Goal: Information Seeking & Learning: Check status

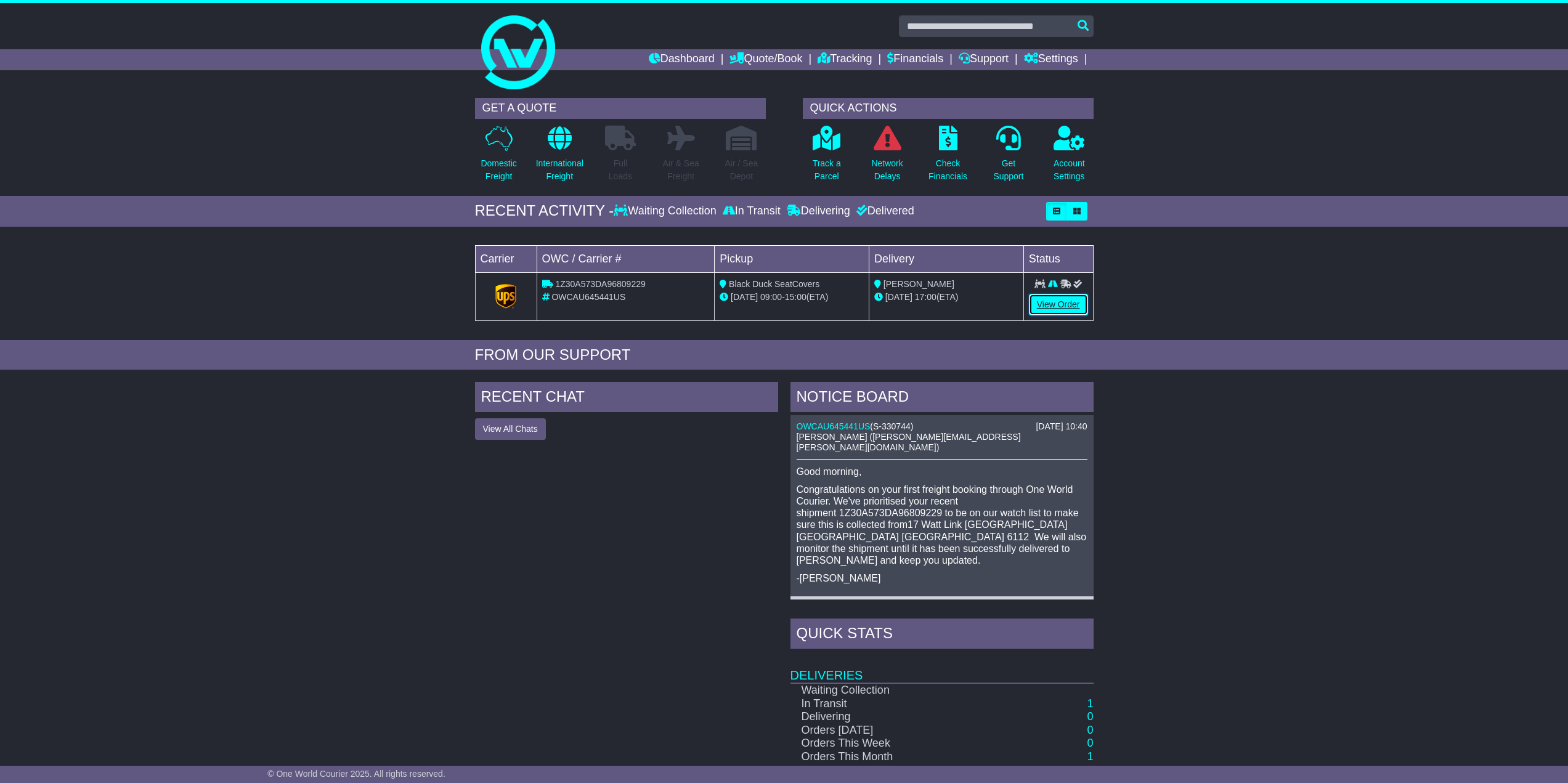
click at [1072, 311] on link "View Order" at bounding box center [1058, 305] width 59 height 22
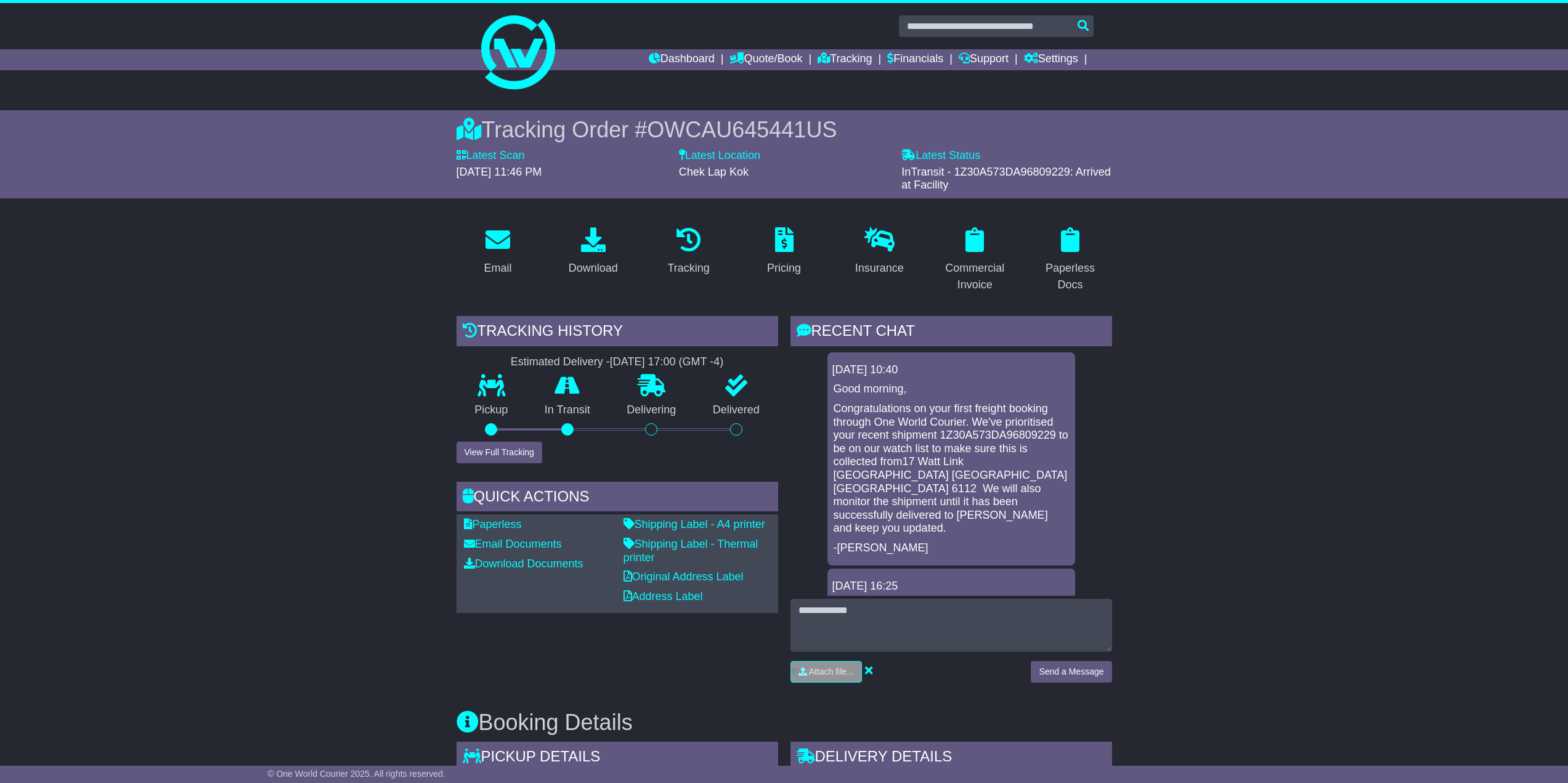
drag, startPoint x: 970, startPoint y: 186, endPoint x: 911, endPoint y: 166, distance: 62.3
click at [910, 166] on div "InTransit - 1Z30A573DA96809229: Arrived at Facility" at bounding box center [1006, 179] width 210 height 26
click at [898, 167] on div "Latest Status - InTransit - 1Z30A573DA96809229: Arrived at Facility" at bounding box center [1006, 170] width 222 height 43
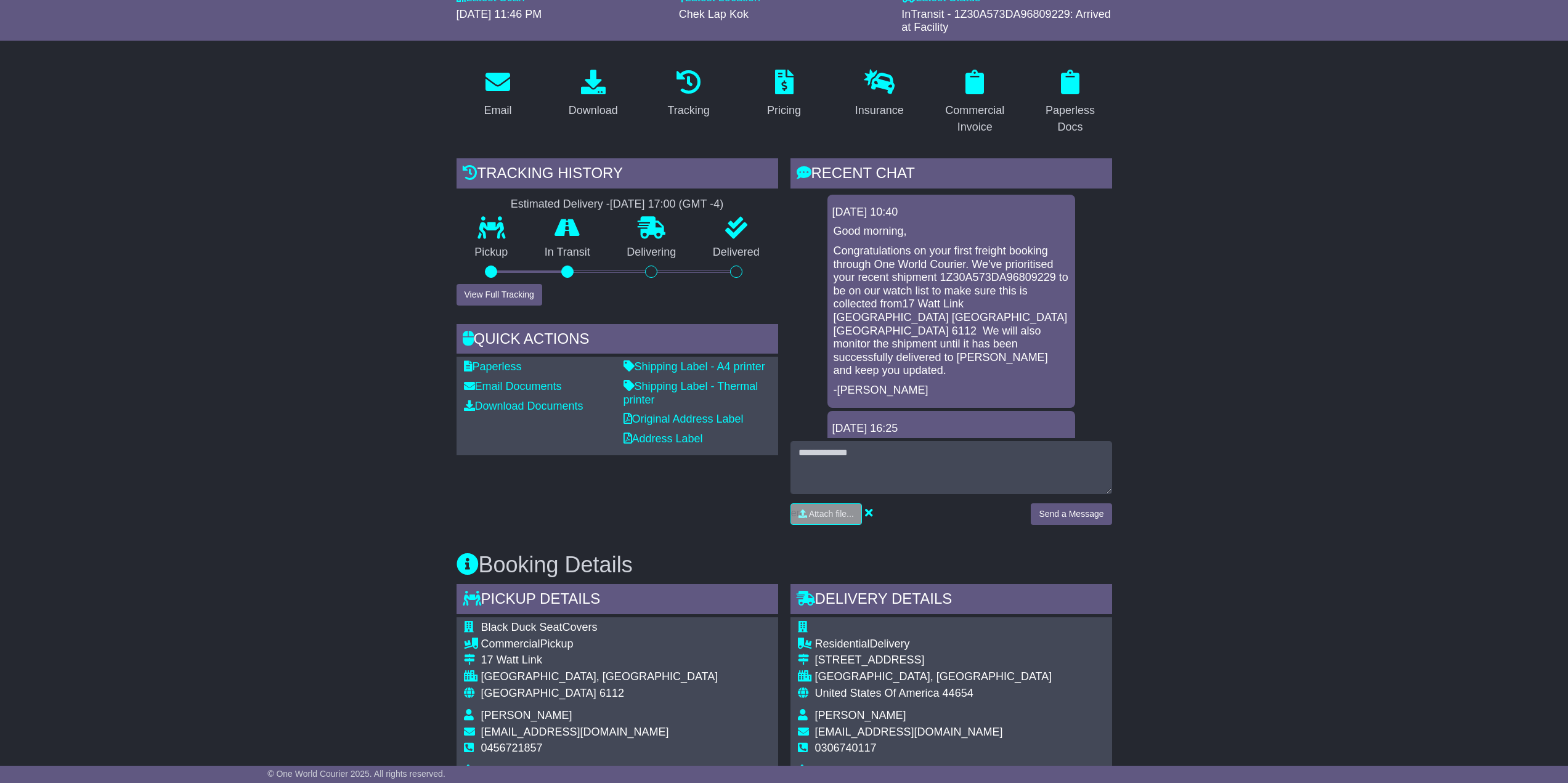
scroll to position [651, 0]
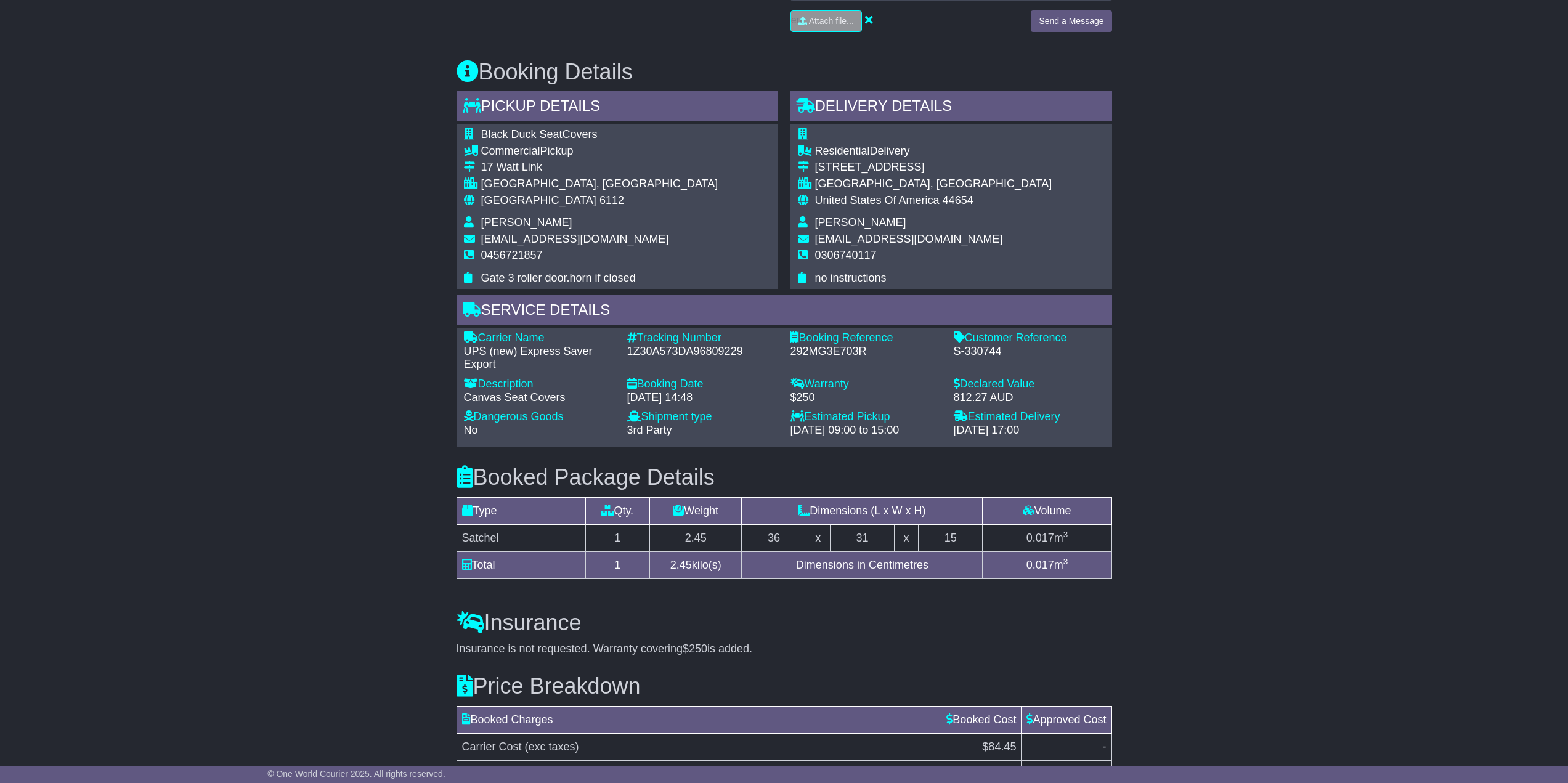
click at [675, 349] on div "1Z30A573DA96809229" at bounding box center [703, 351] width 151 height 14
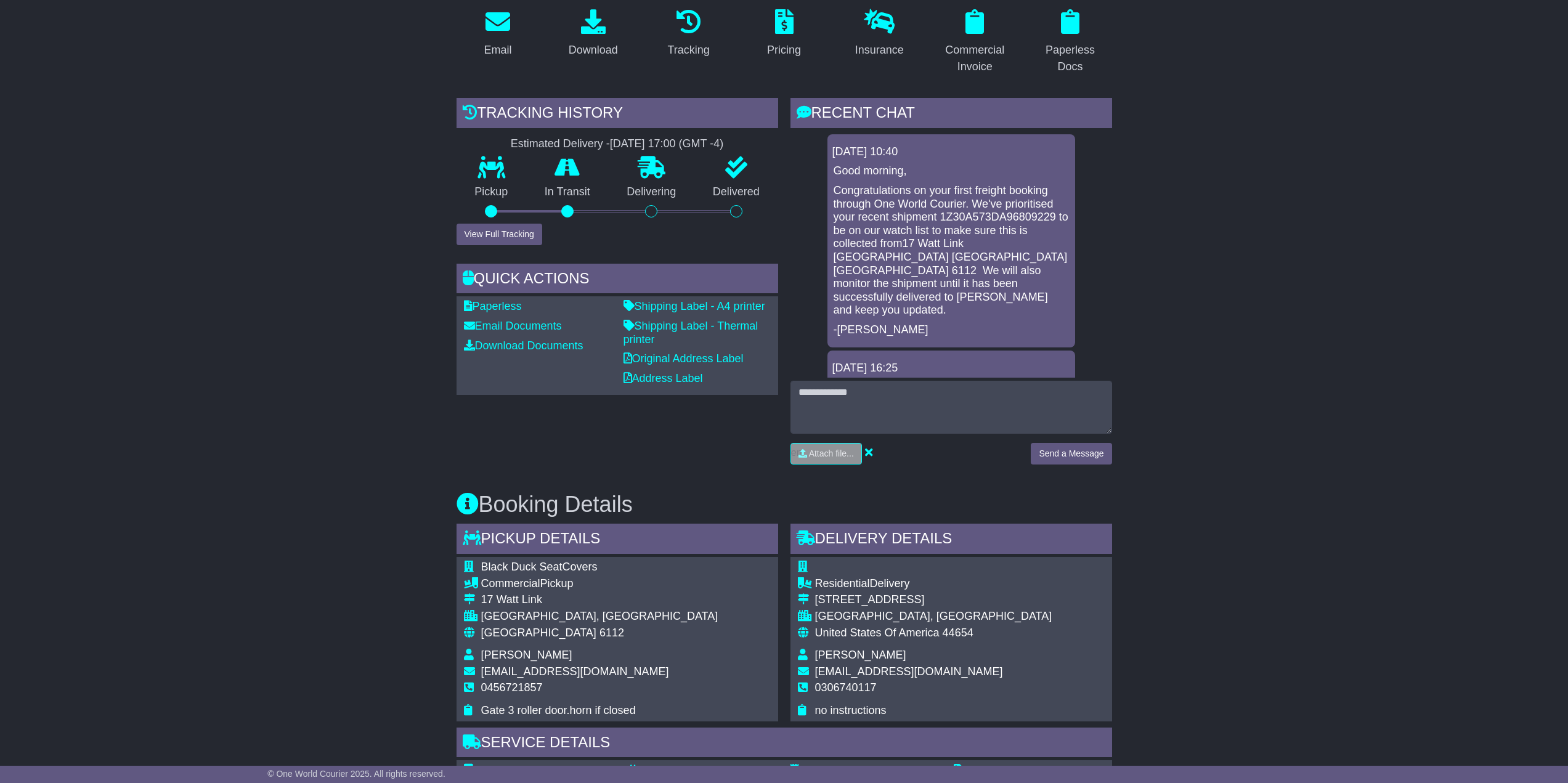
scroll to position [527, 0]
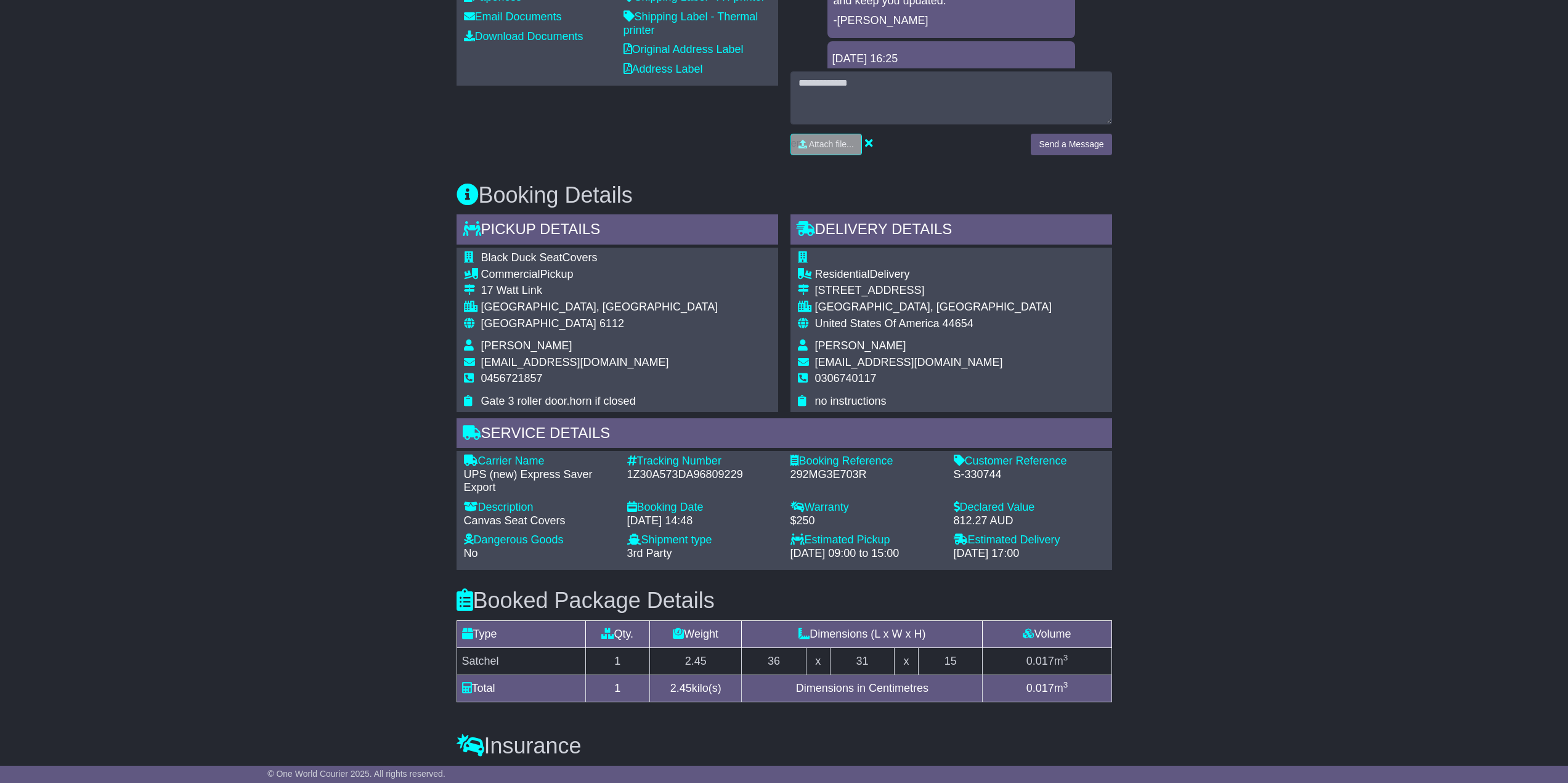
drag, startPoint x: 678, startPoint y: 462, endPoint x: 678, endPoint y: 473, distance: 11.0
click at [678, 465] on div "Tracking Number" at bounding box center [703, 461] width 151 height 14
click at [681, 473] on div "1Z30A573DA96809229" at bounding box center [703, 475] width 151 height 14
copy div "1Z30A573DA96809229"
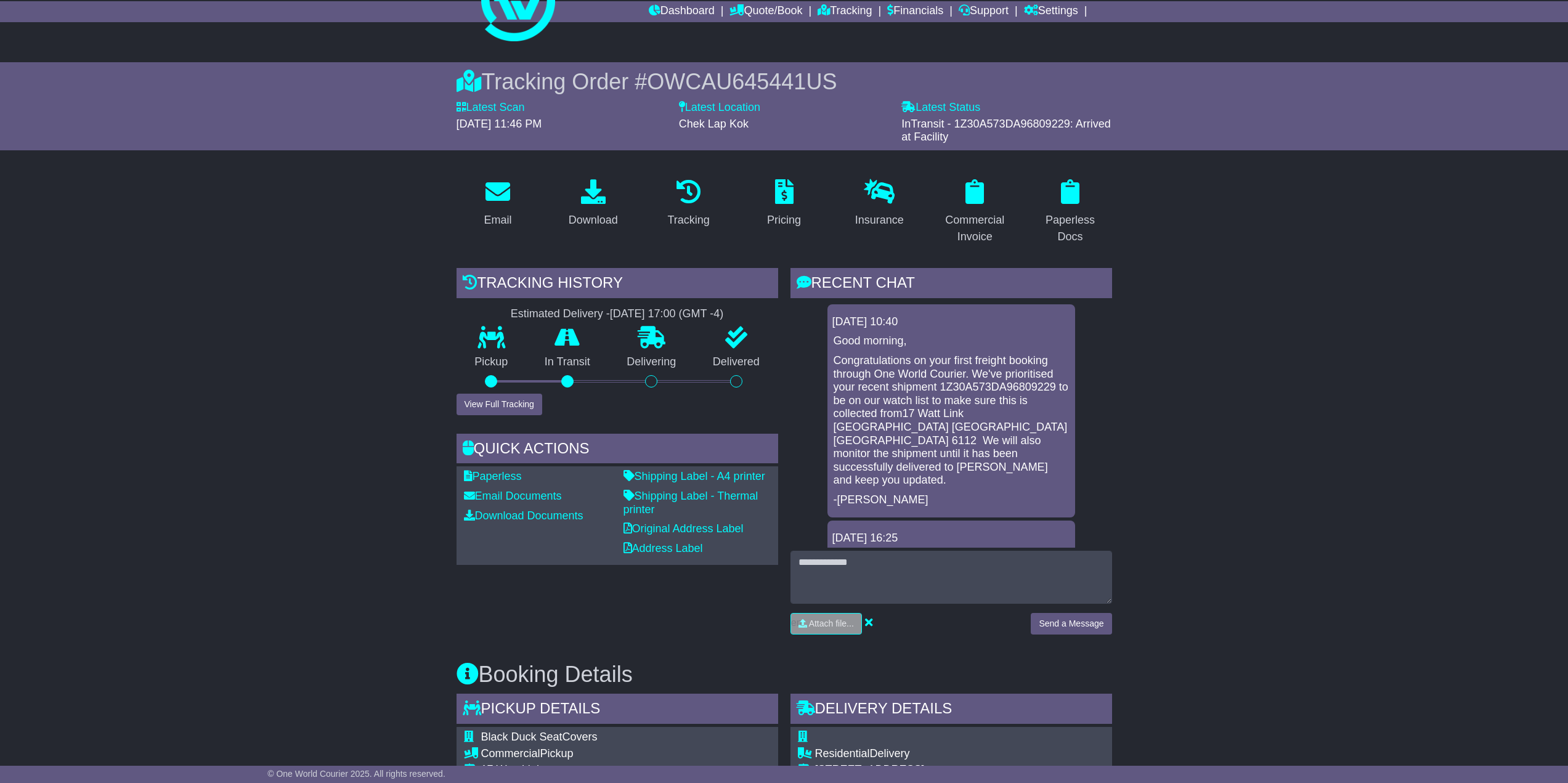
scroll to position [0, 0]
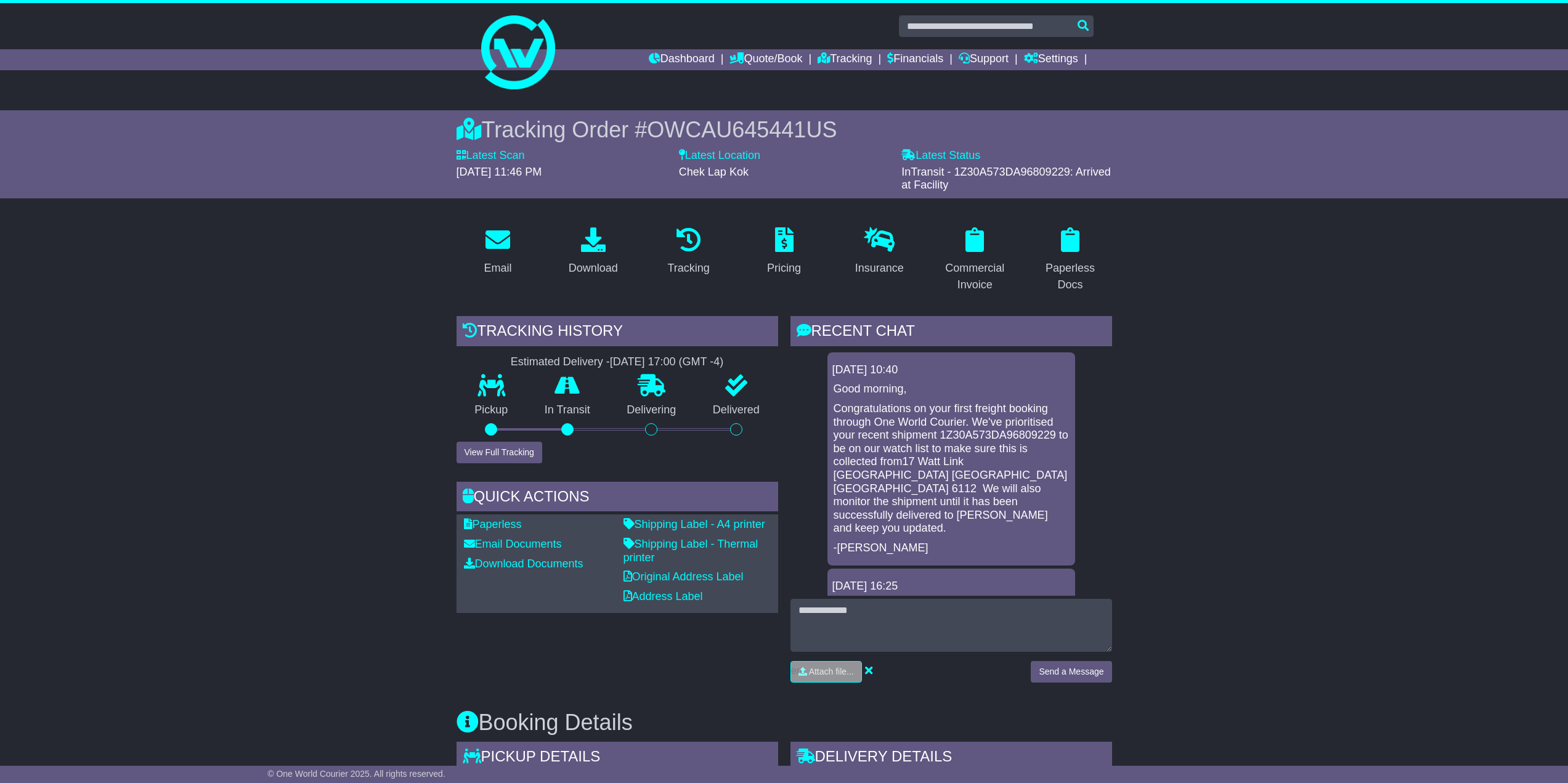
click at [705, 123] on span "OWCAU645441US" at bounding box center [742, 129] width 190 height 26
copy span "OWCAU645441US"
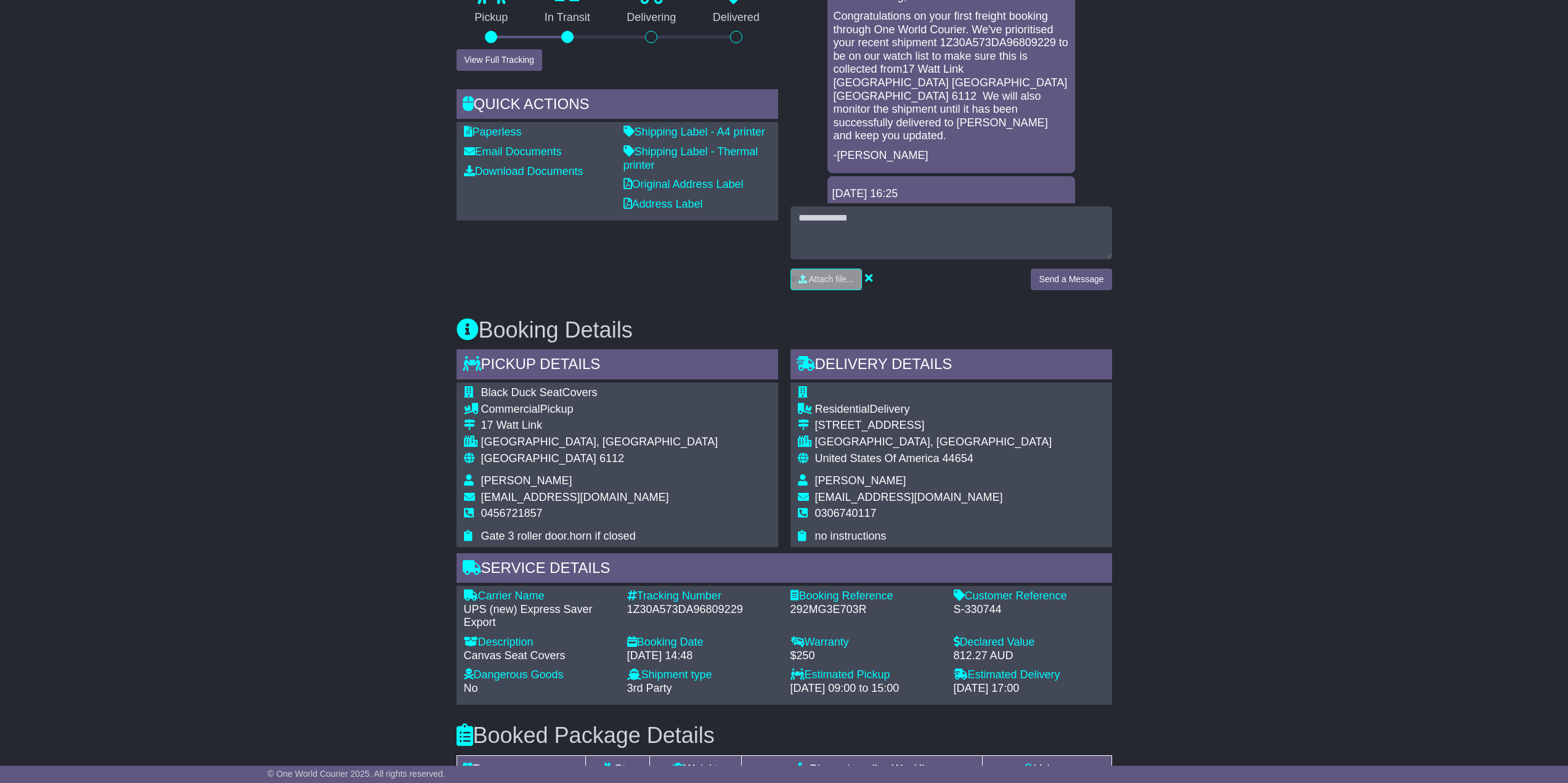
scroll to position [554, 0]
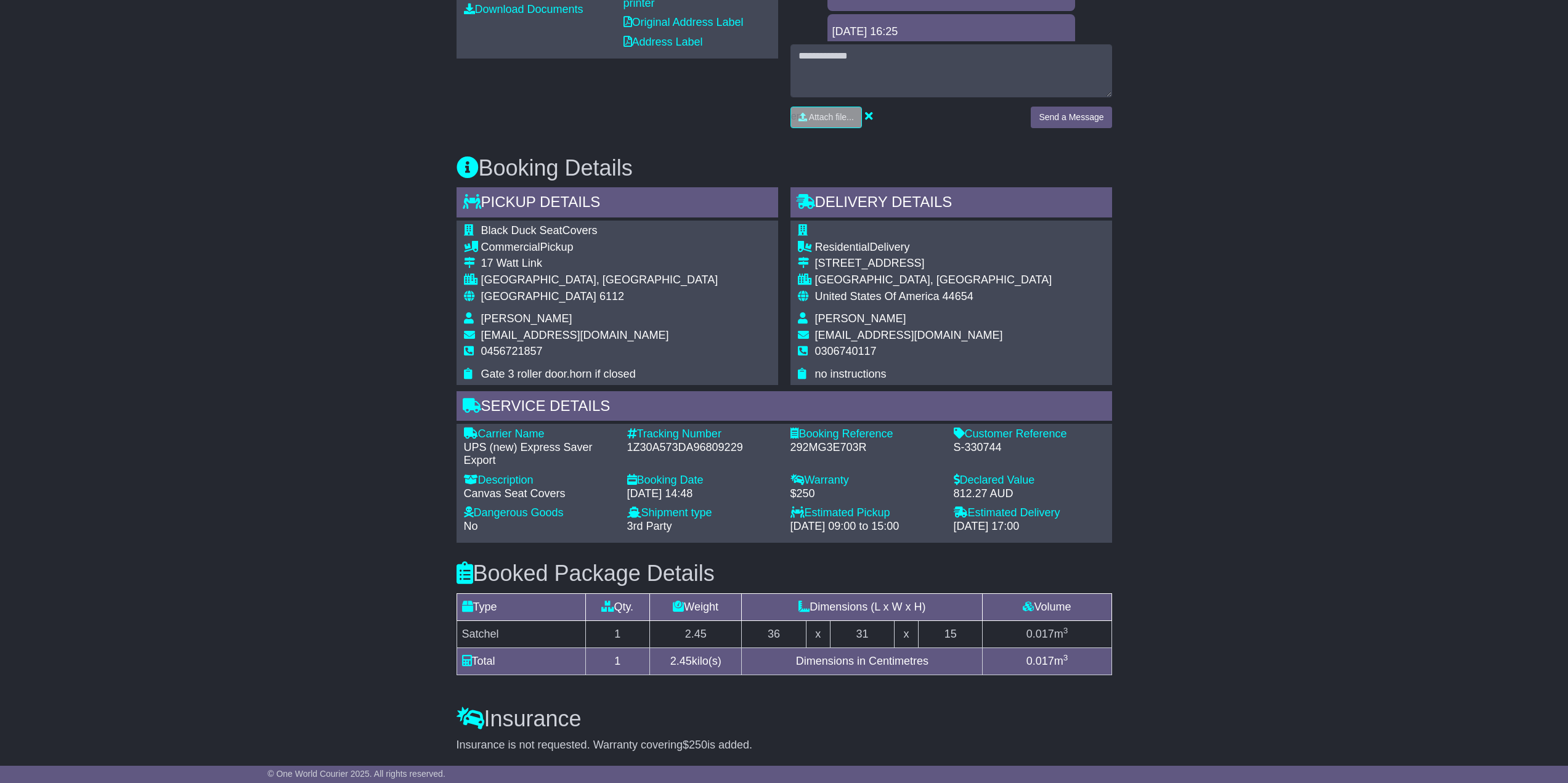
click at [671, 453] on div "1Z30A573DA96809229" at bounding box center [703, 448] width 151 height 14
copy div "1Z30A573DA96809229"
click at [440, 339] on div "Email Download Tracking Pricing Insurance" at bounding box center [784, 351] width 1568 height 1377
